Goal: Communication & Community: Participate in discussion

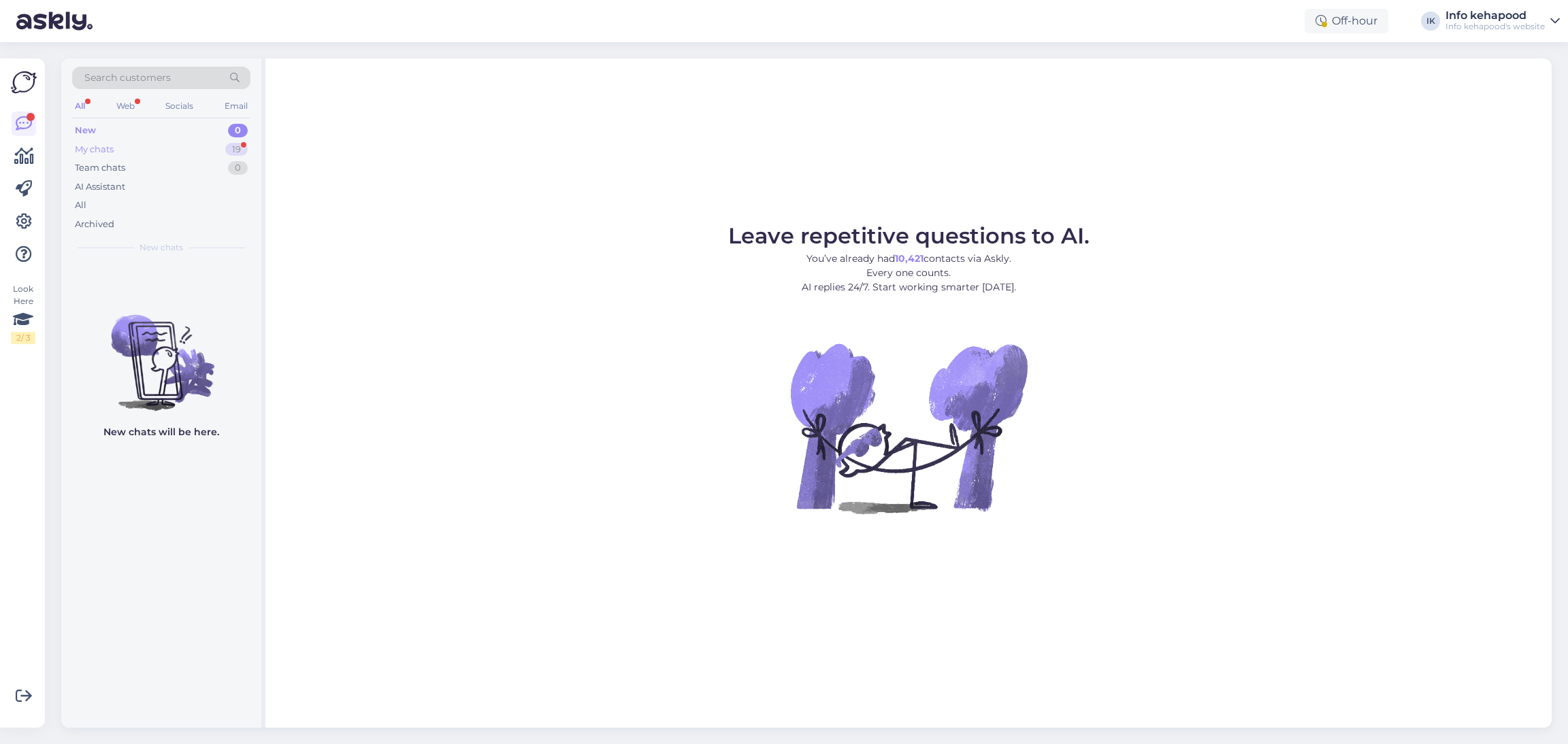
click at [174, 145] on div "My chats 19" at bounding box center [161, 150] width 178 height 19
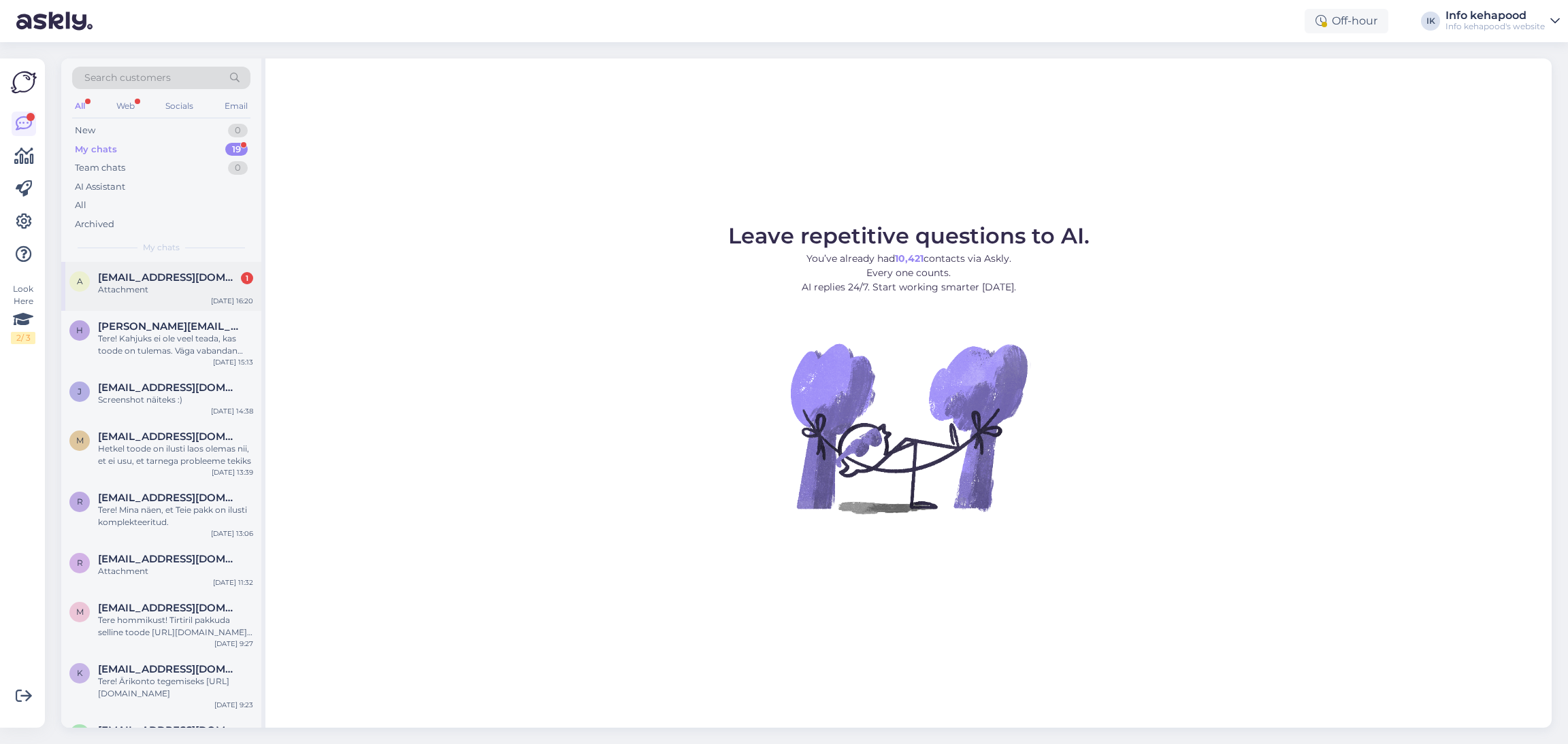
click at [227, 279] on span "[EMAIL_ADDRESS][DOMAIN_NAME]" at bounding box center [169, 277] width 142 height 12
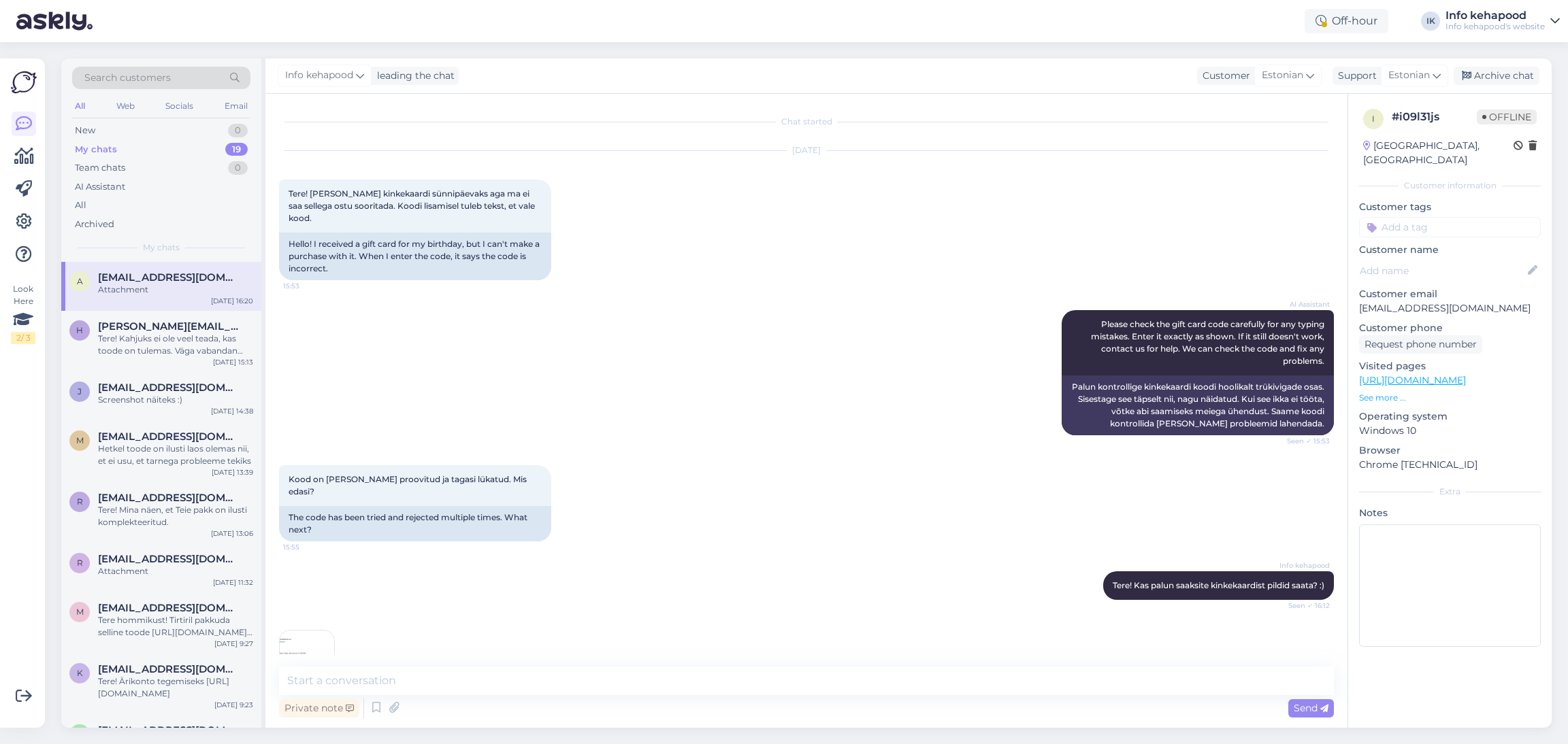
scroll to position [22, 0]
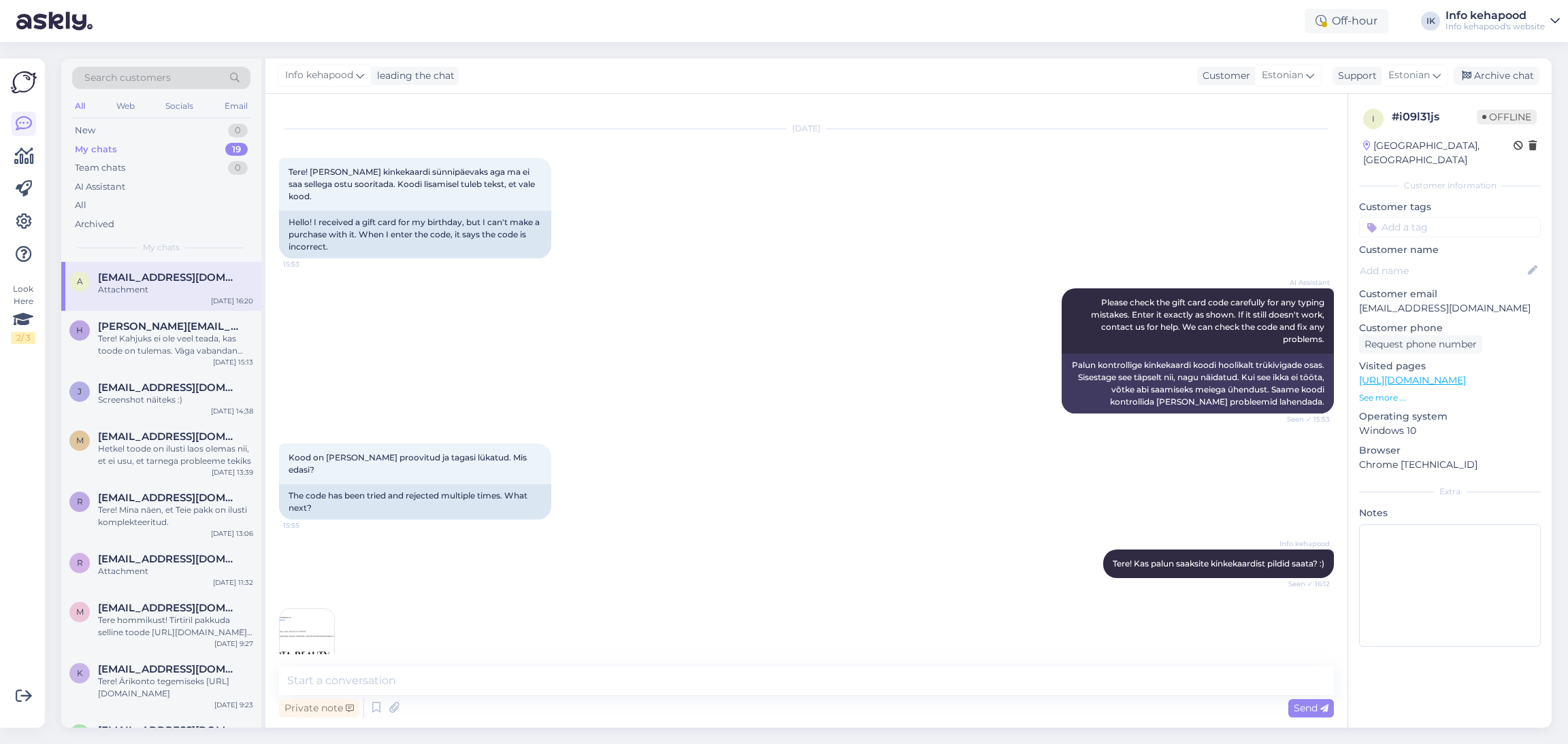
click at [301, 613] on img at bounding box center [306, 635] width 54 height 54
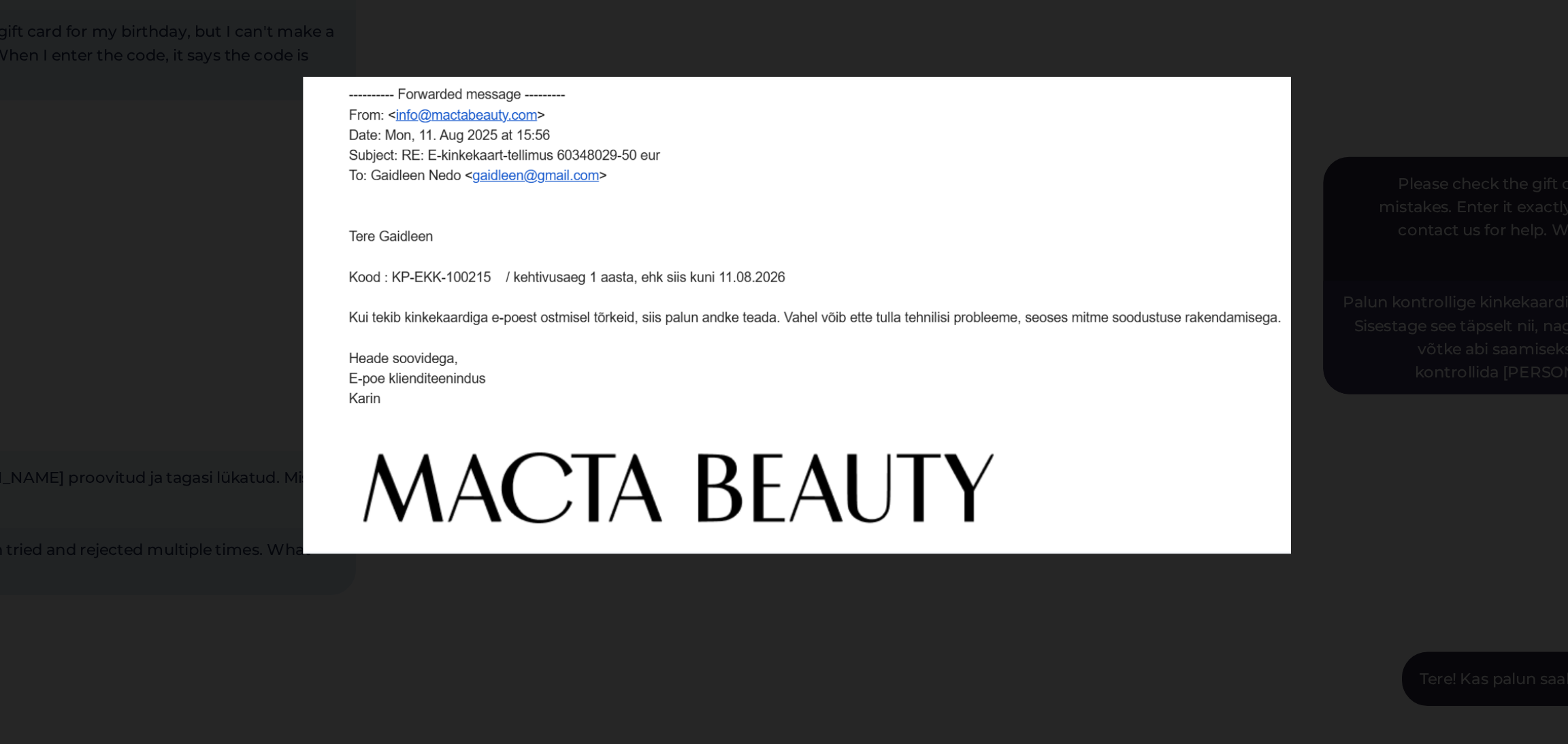
click at [478, 390] on div at bounding box center [784, 372] width 1568 height 744
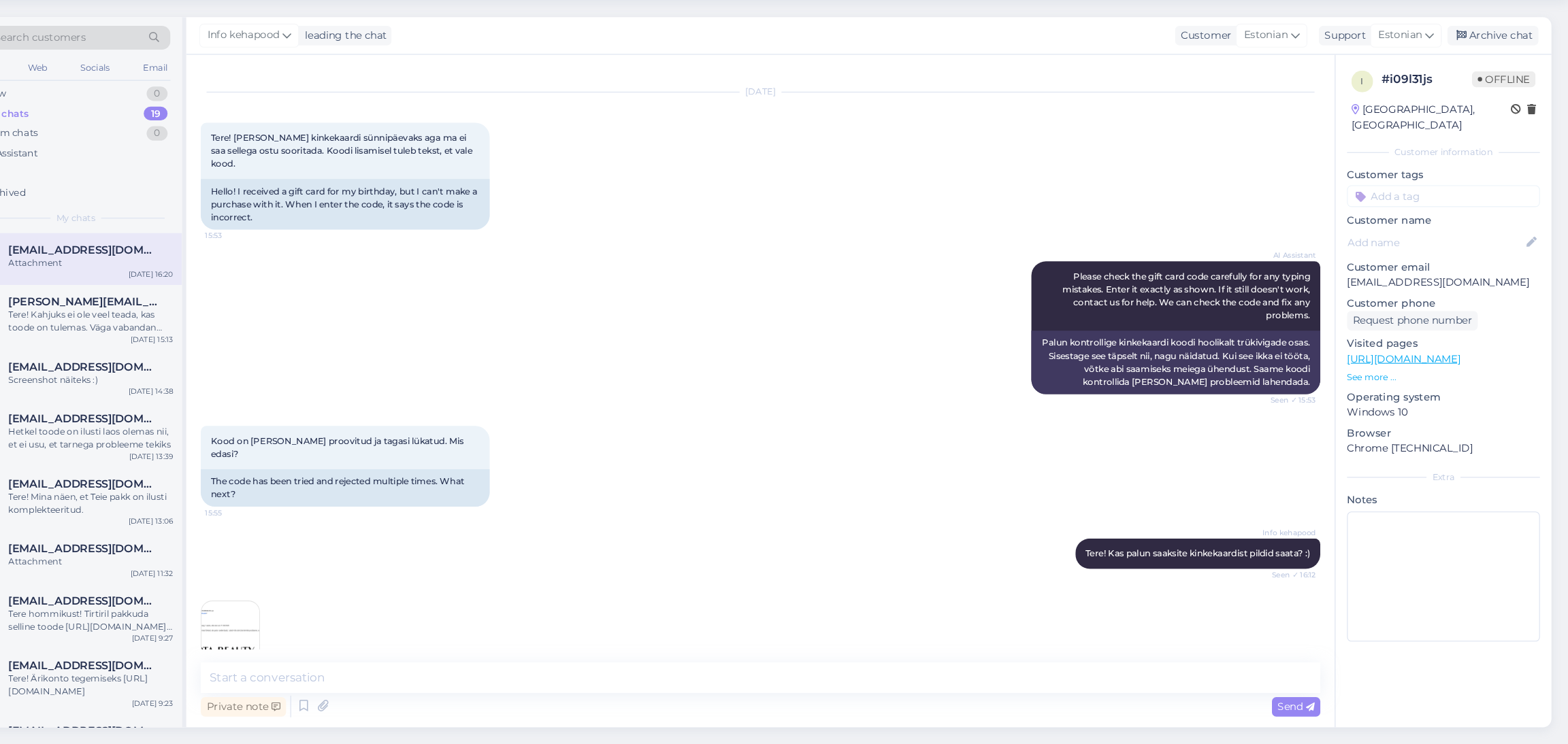
scroll to position [0, 0]
